Goal: Transaction & Acquisition: Purchase product/service

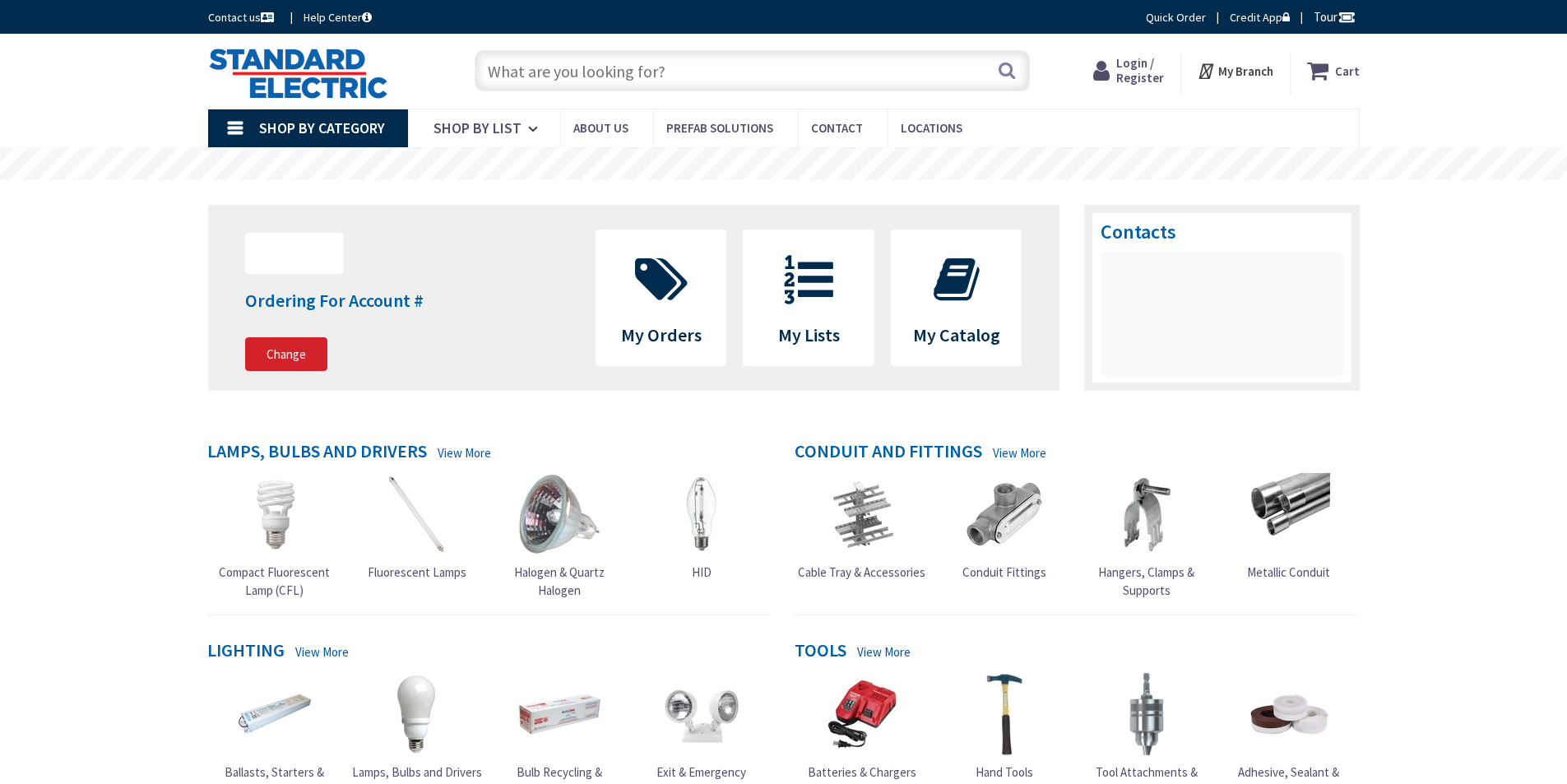
drag, startPoint x: 0, startPoint y: 0, endPoint x: 600, endPoint y: 71, distance: 604.2
click at [600, 71] on input "text" at bounding box center [752, 71] width 555 height 41
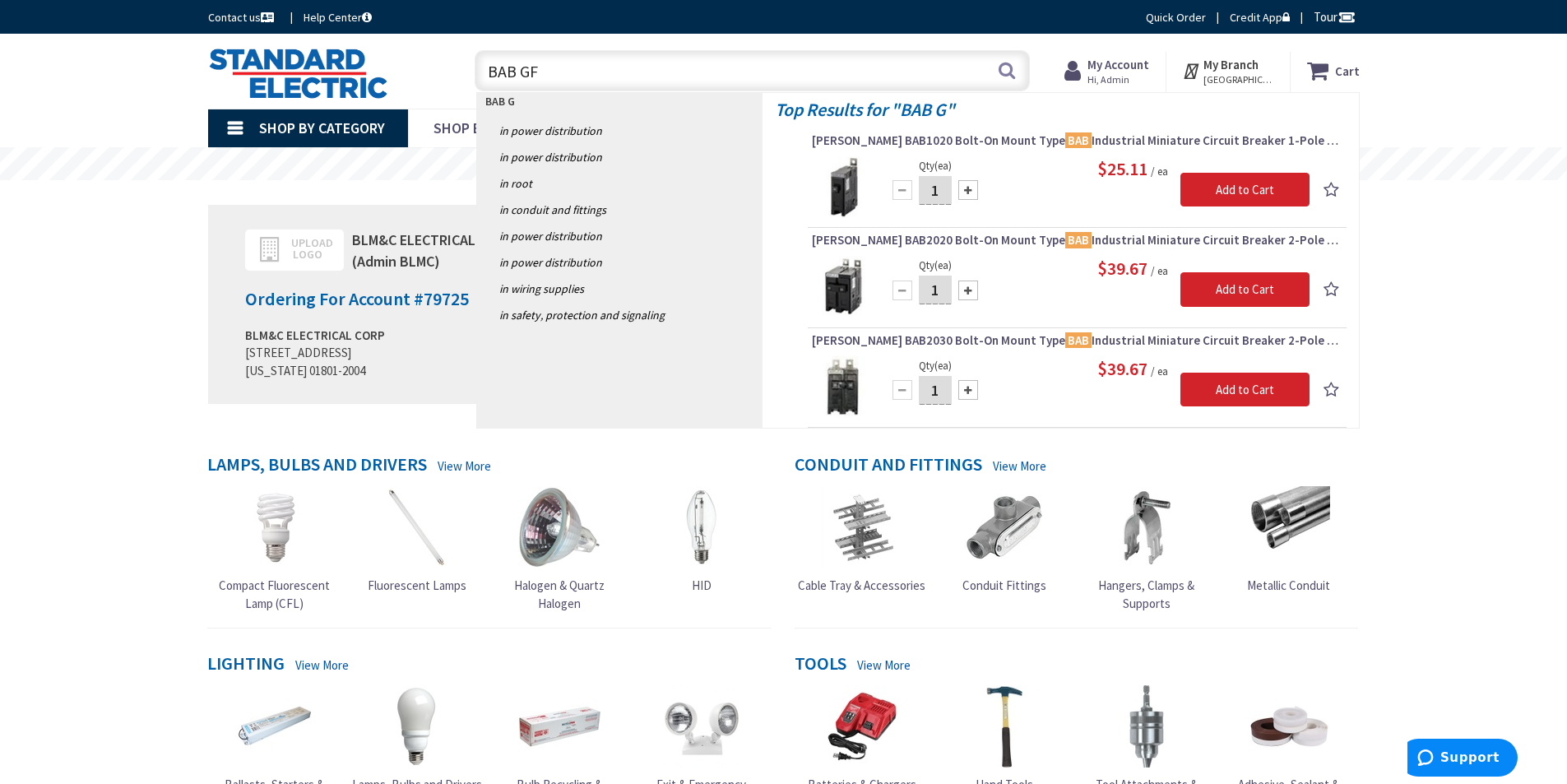
type input "BAB GFI"
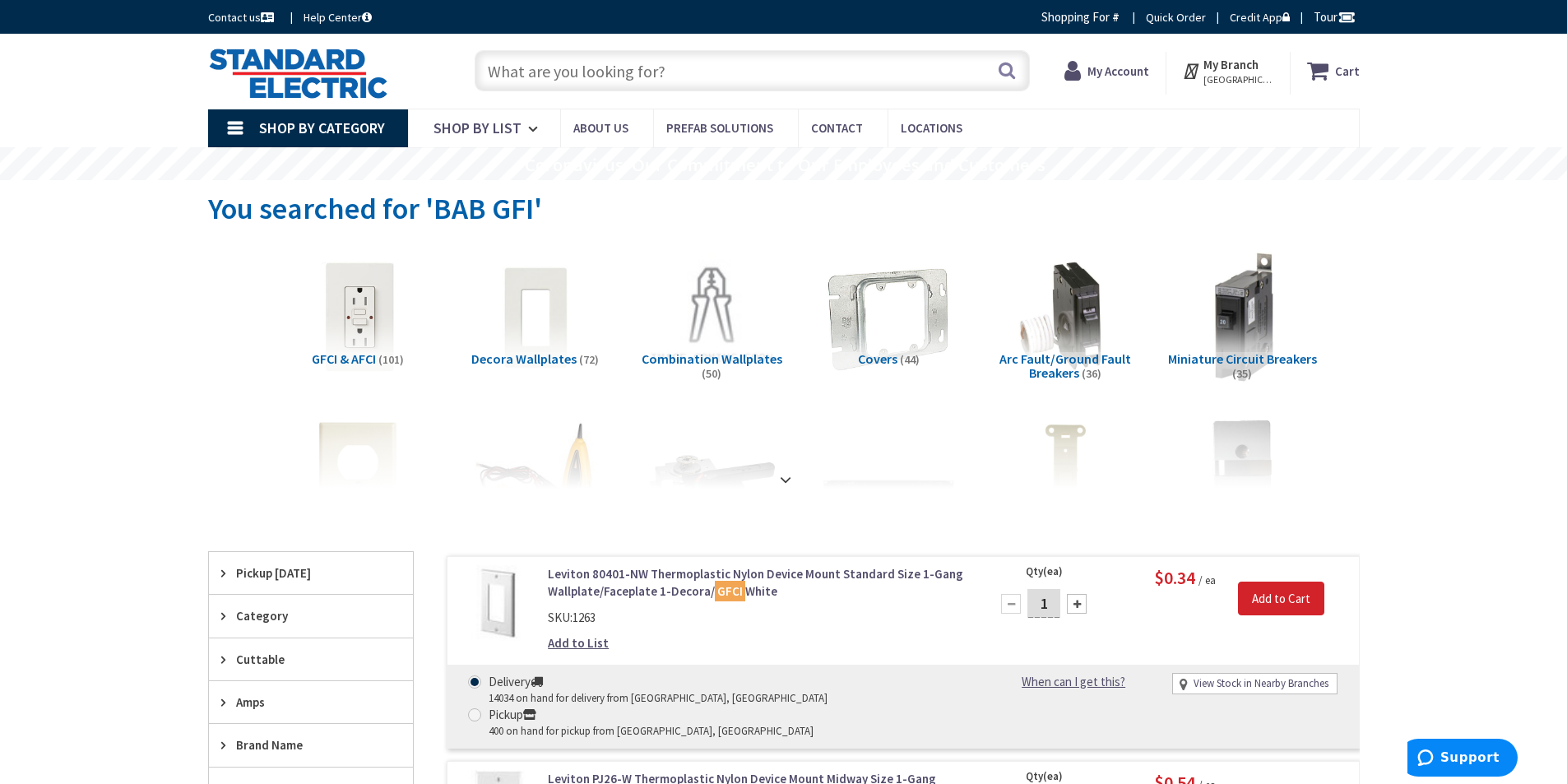
click at [549, 74] on input "text" at bounding box center [752, 71] width 555 height 41
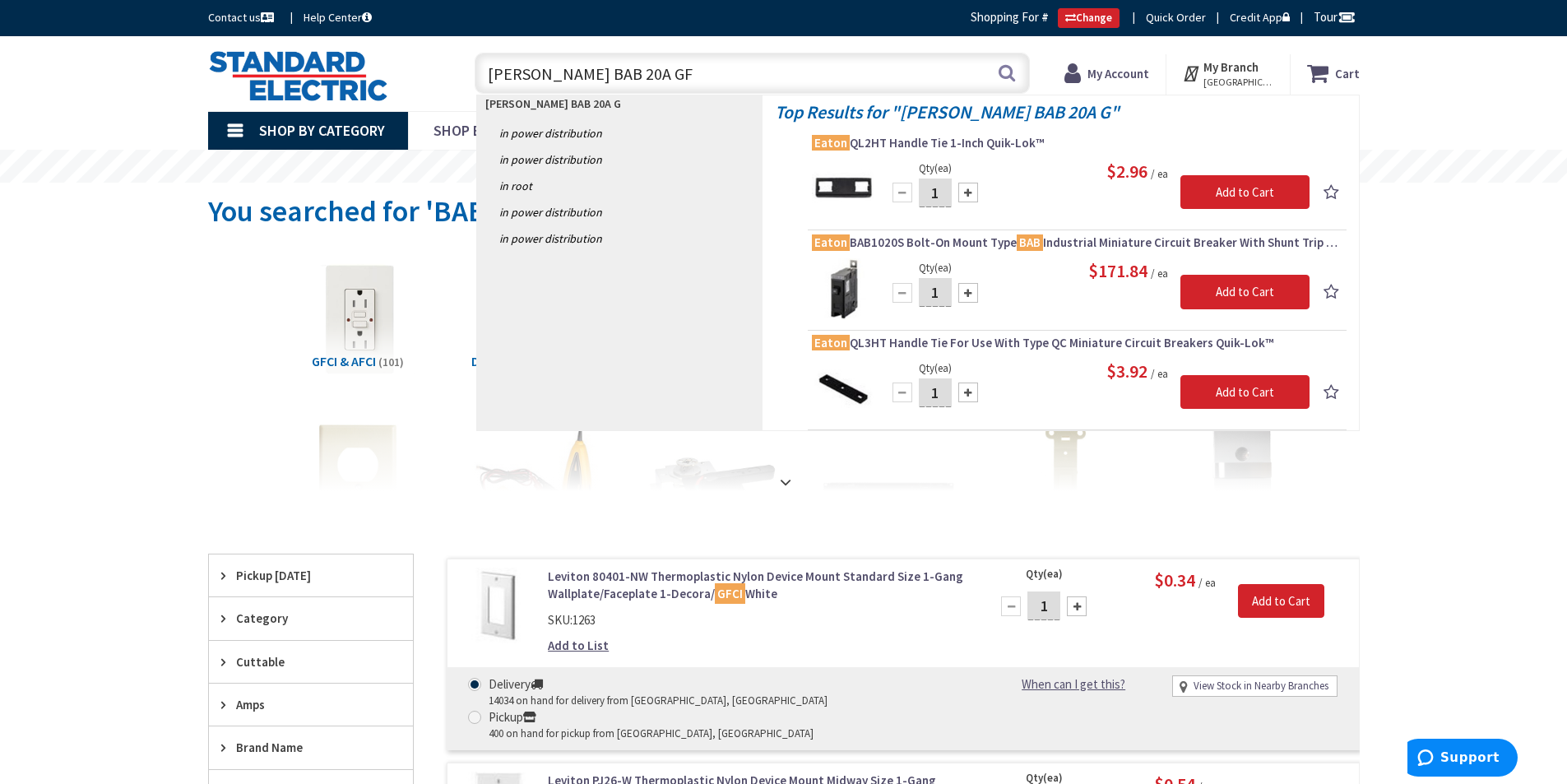
type input "Eaton BAB 20A GFI"
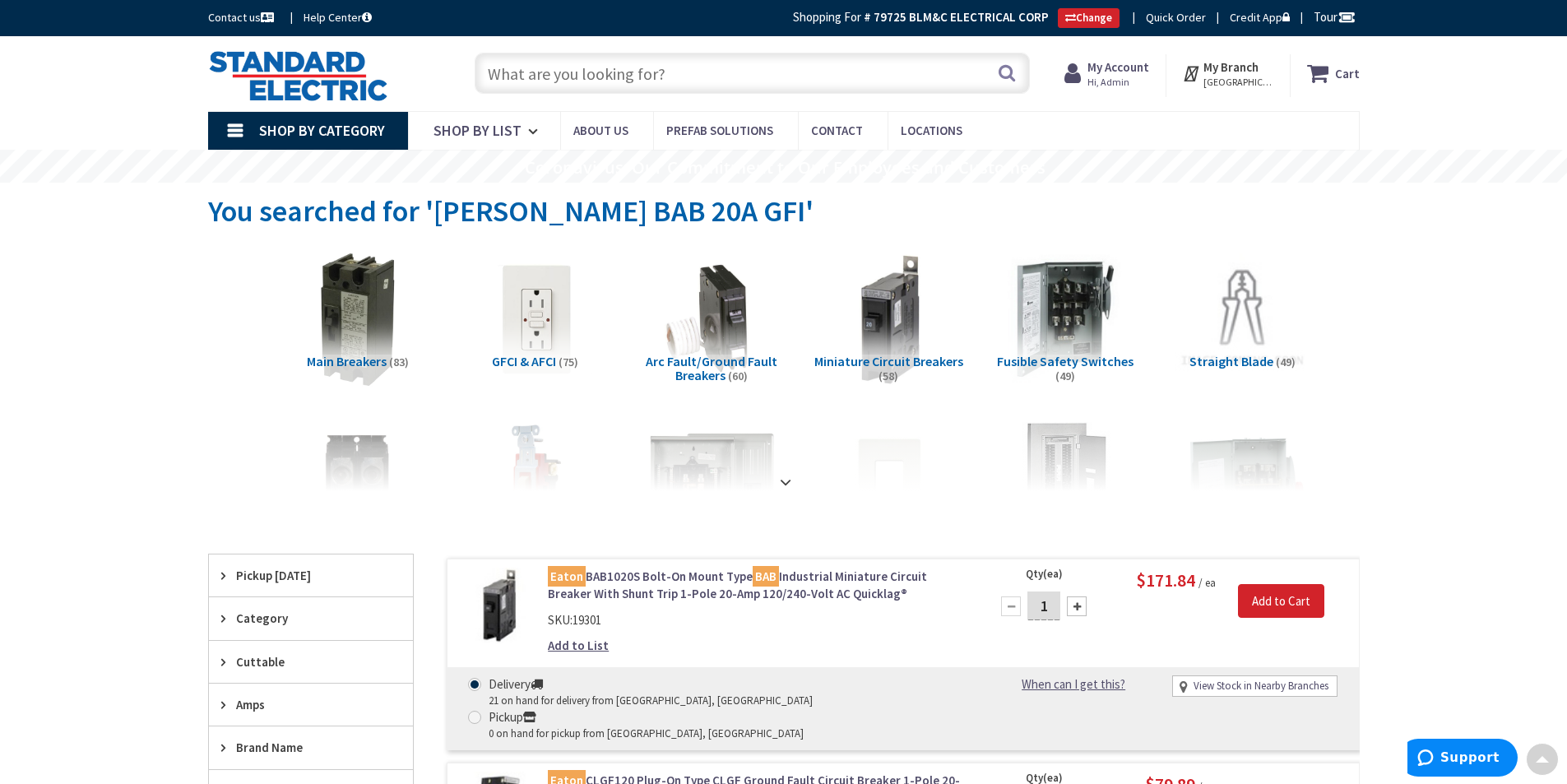
drag, startPoint x: 789, startPoint y: 327, endPoint x: 821, endPoint y: 69, distance: 260.0
click at [692, 78] on input "text" at bounding box center [752, 73] width 555 height 41
type input "1p 20A GFCI BA"
click at [722, 368] on span "Arc Fault/Ground Fault Breakers" at bounding box center [712, 368] width 132 height 32
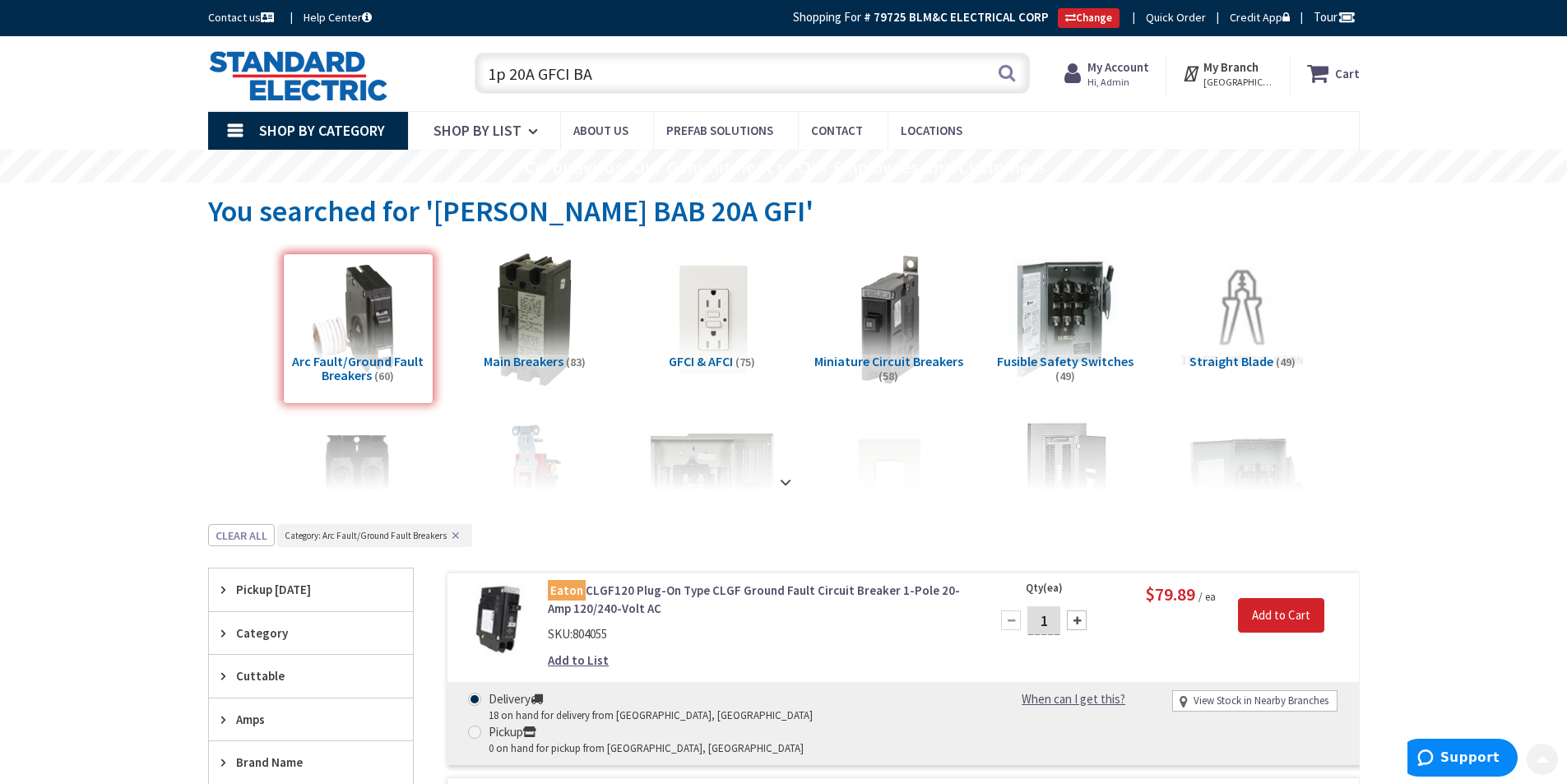
scroll to position [524, 0]
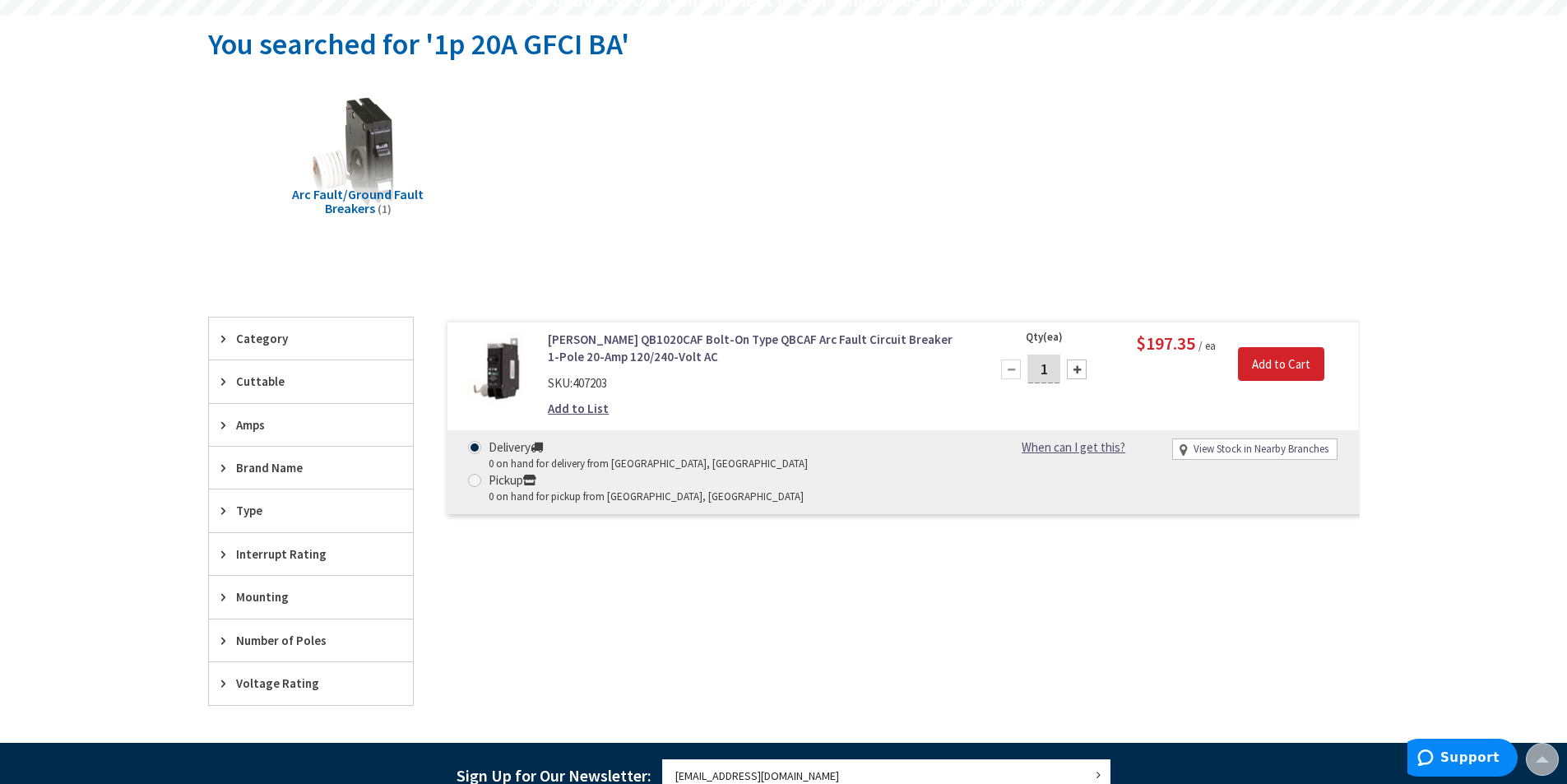
scroll to position [3, 0]
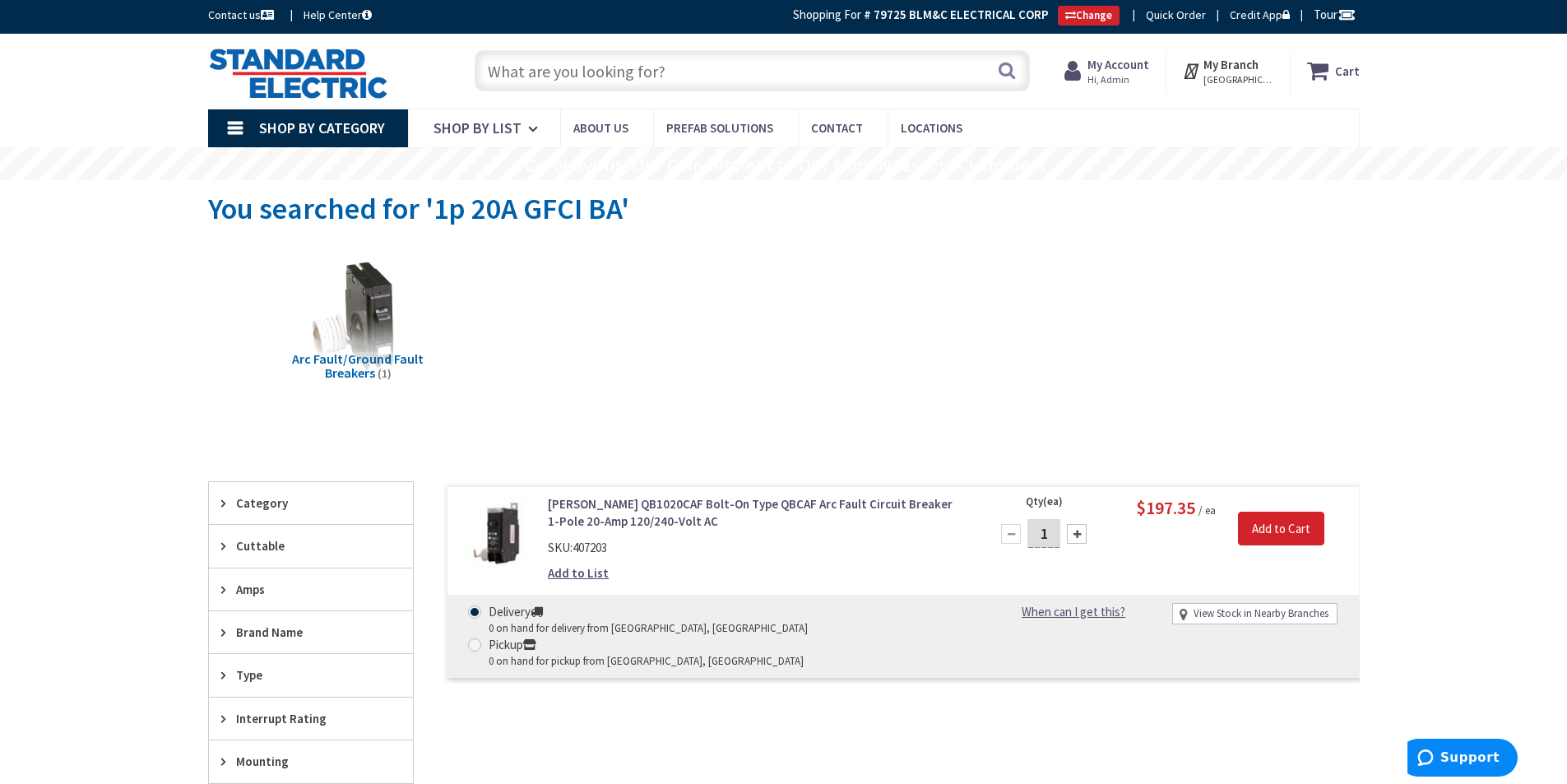
click at [310, 96] on img at bounding box center [298, 73] width 180 height 51
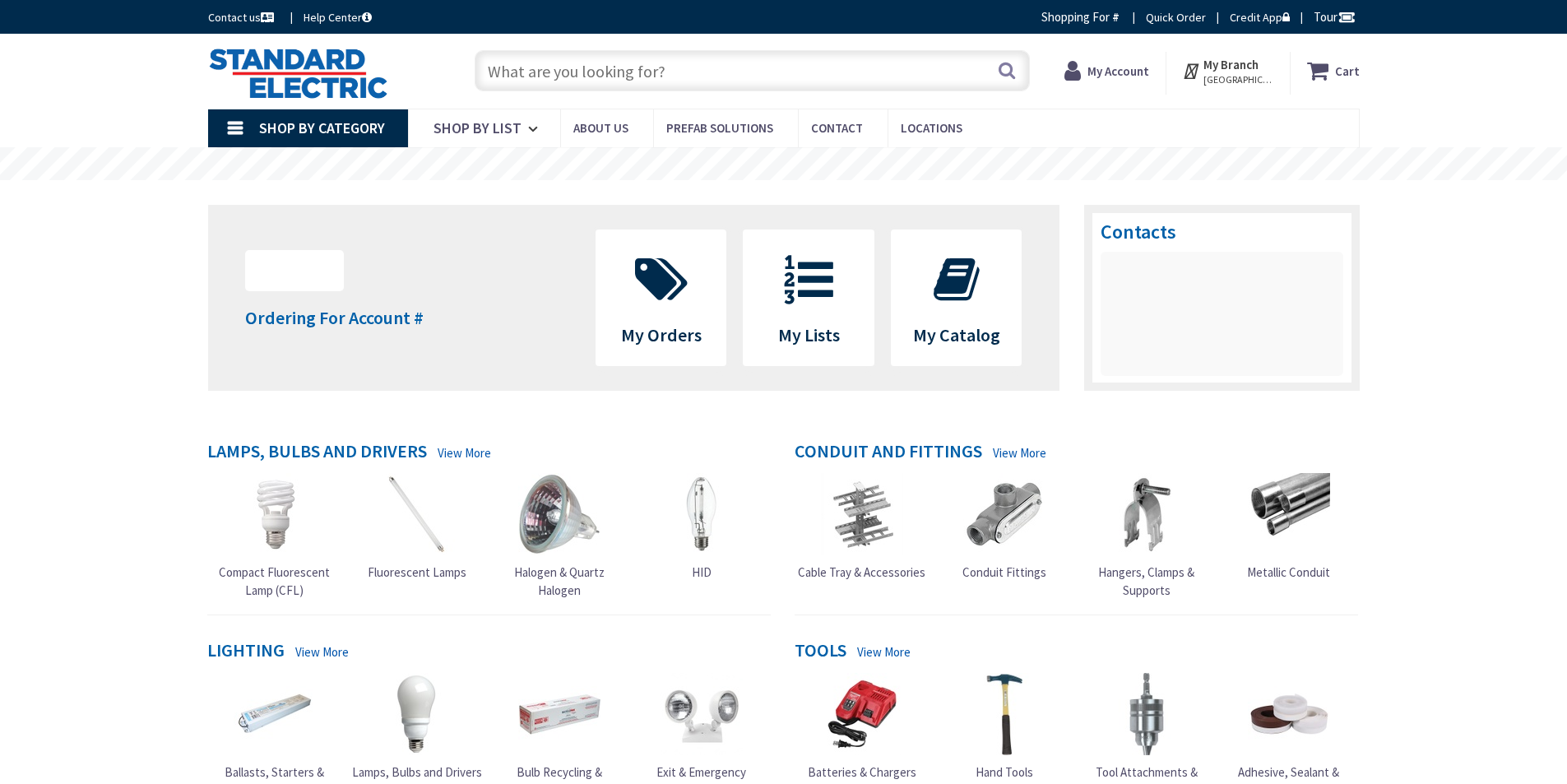
click at [536, 61] on input "text" at bounding box center [752, 71] width 555 height 41
type input "1"
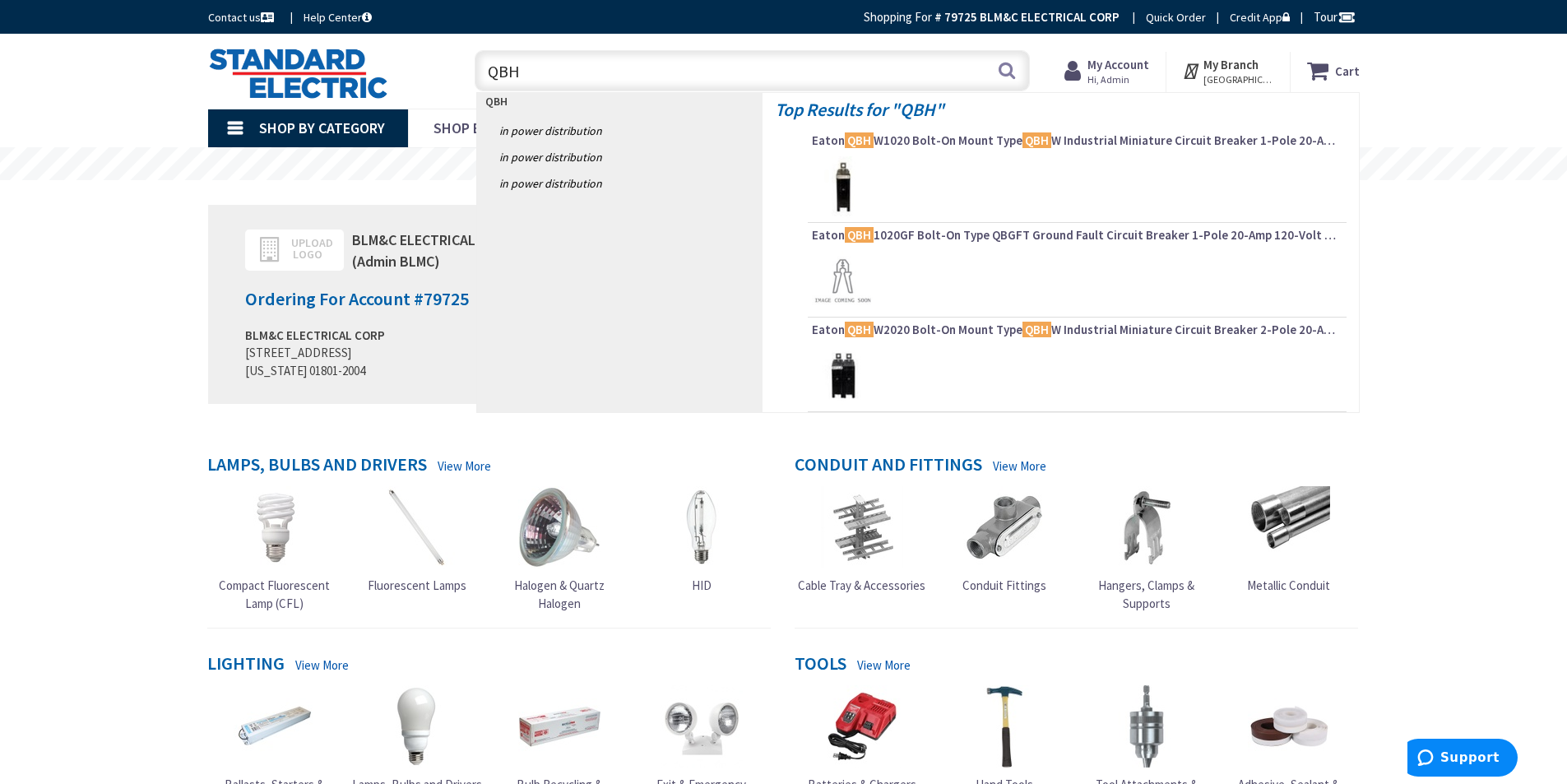
type input "QBHW"
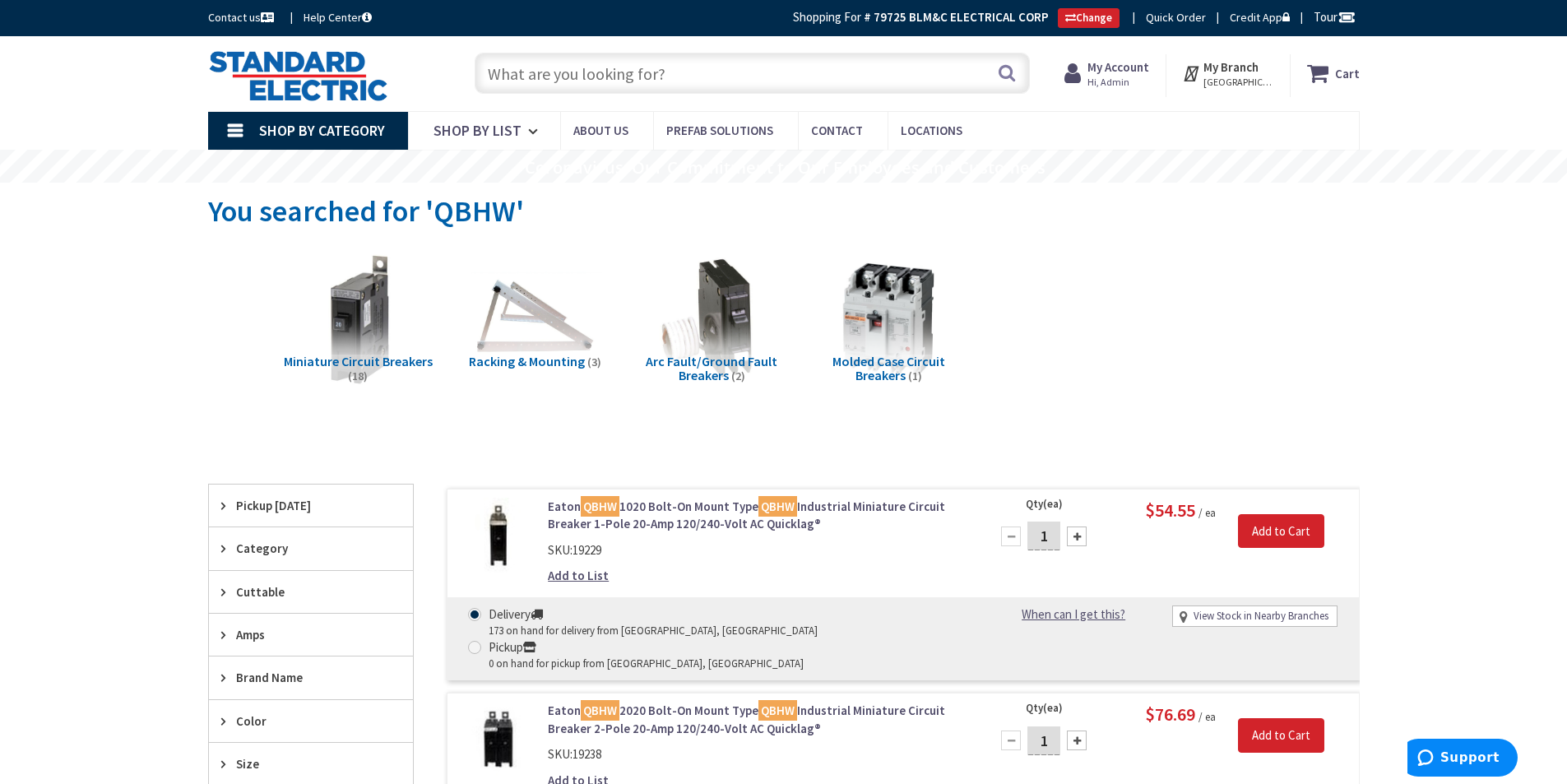
click at [722, 316] on img at bounding box center [711, 319] width 149 height 149
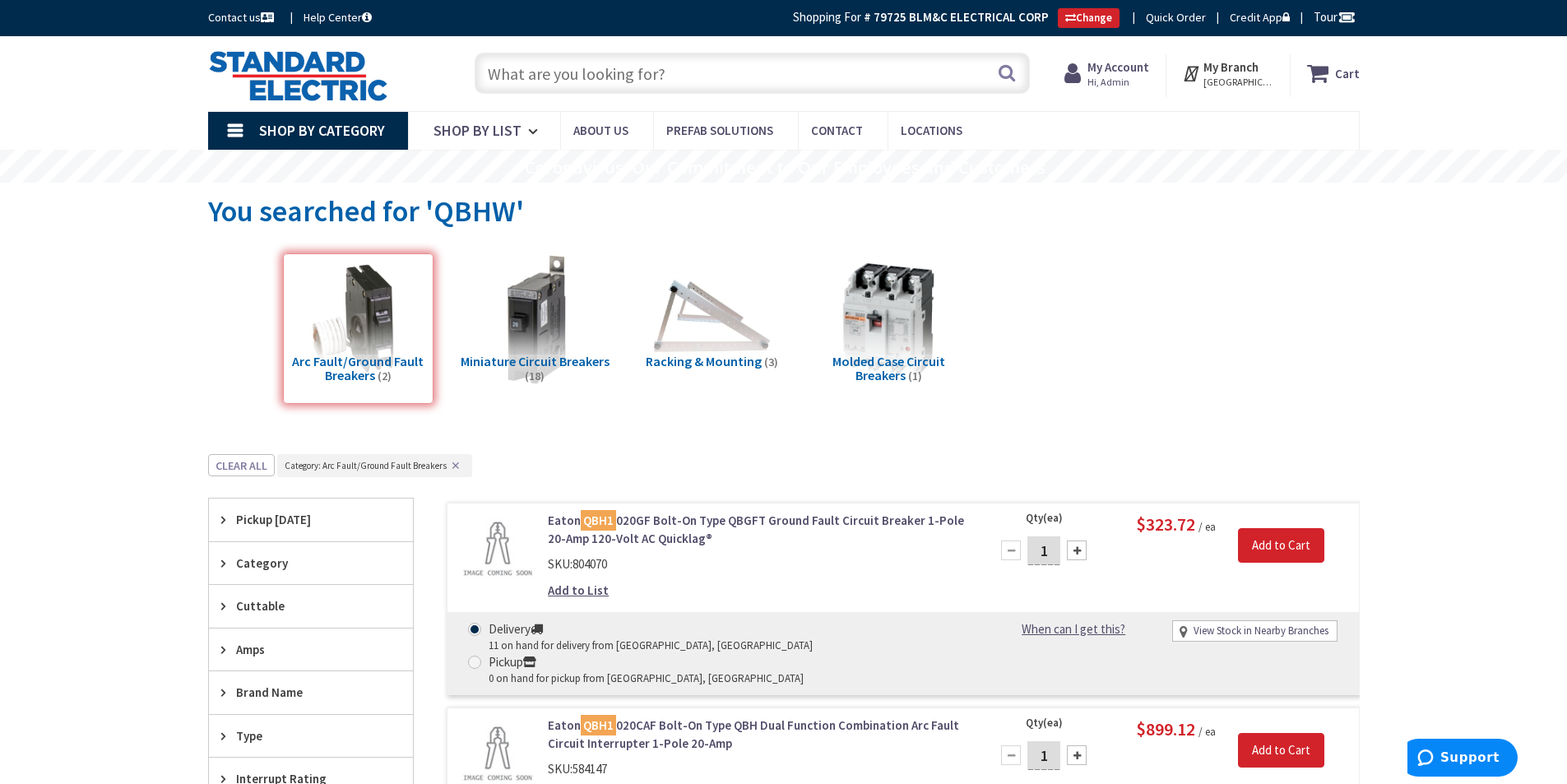
click at [349, 86] on img at bounding box center [298, 76] width 180 height 51
